Goal: Transaction & Acquisition: Purchase product/service

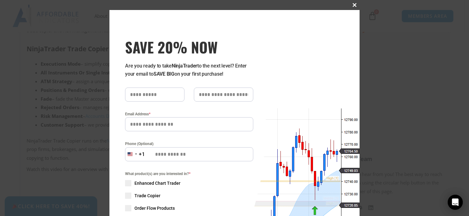
click at [353, 5] on span "SAVE 20% NOW popup" at bounding box center [355, 5] width 10 height 4
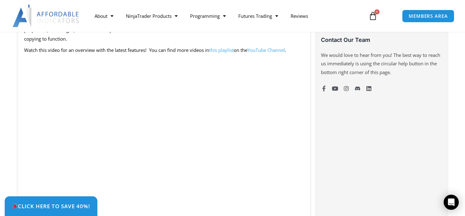
scroll to position [501, 0]
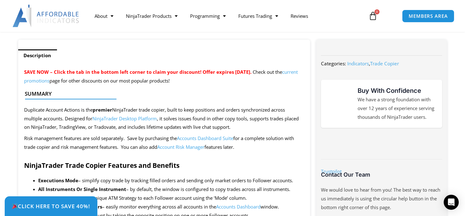
scroll to position [282, 0]
